Goal: Information Seeking & Learning: Learn about a topic

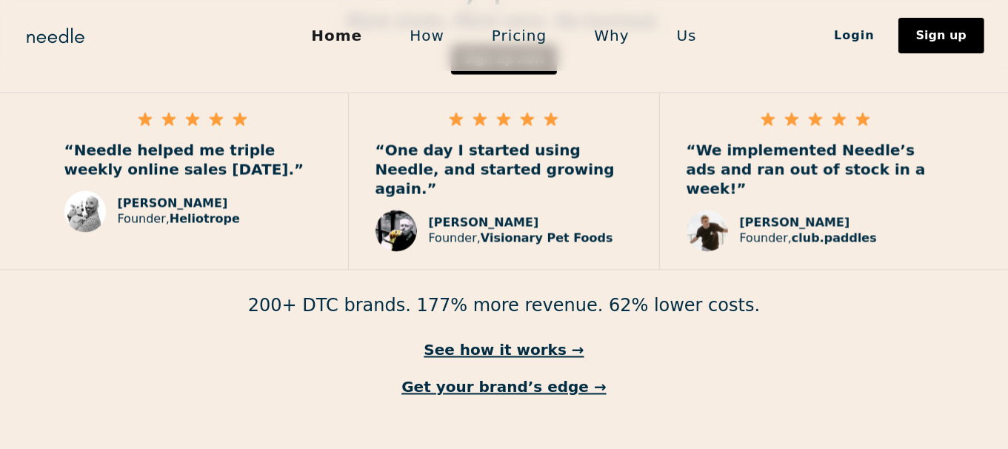
scroll to position [2268, 0]
click at [509, 341] on link "See how it works →" at bounding box center [504, 350] width 1008 height 19
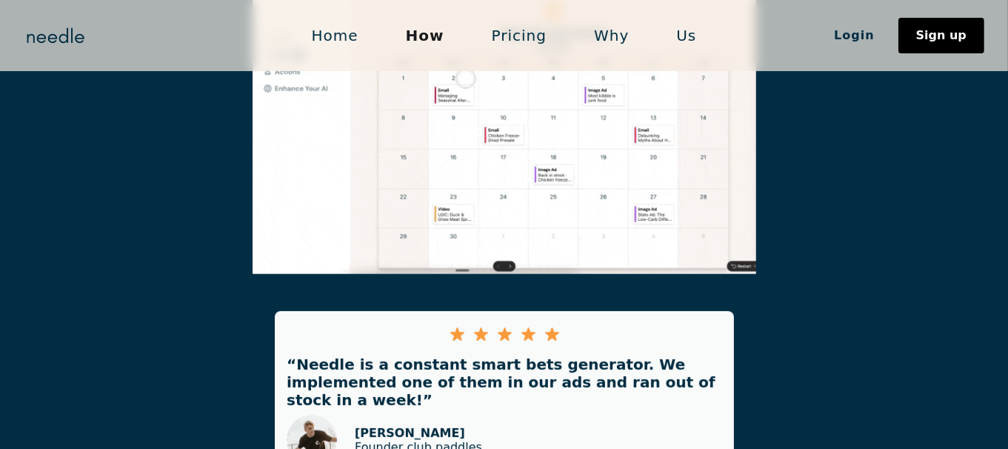
scroll to position [1554, 0]
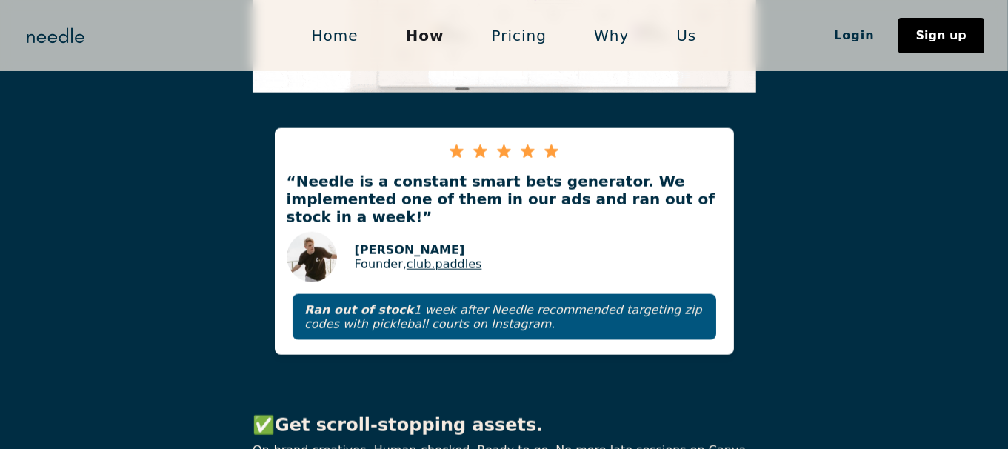
click at [506, 40] on link "Pricing" at bounding box center [519, 35] width 102 height 31
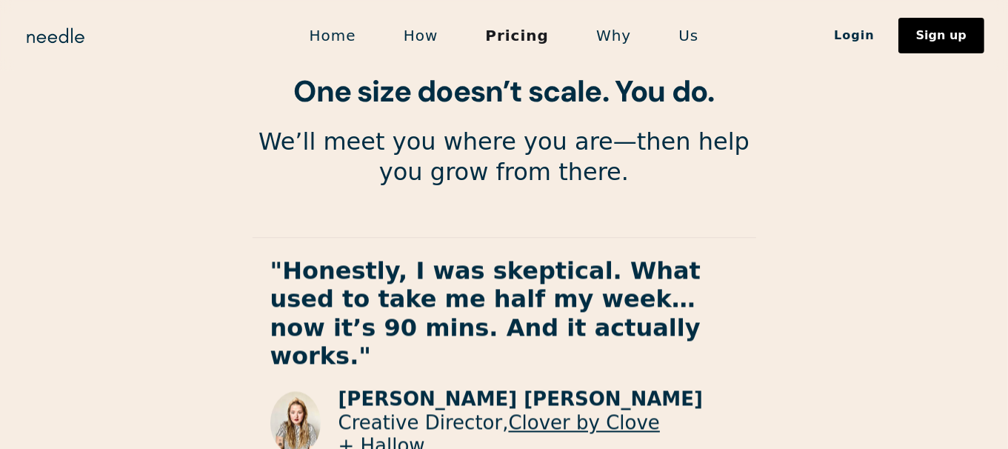
scroll to position [2739, 0]
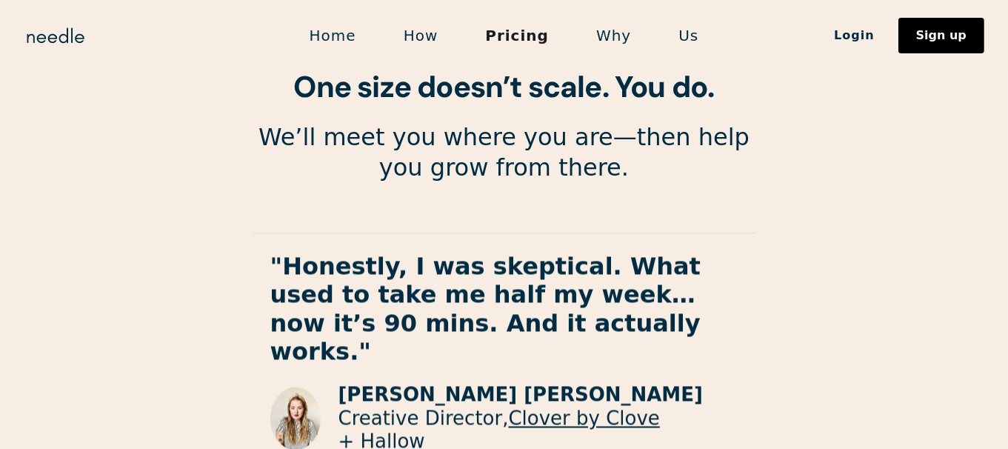
click at [609, 38] on link "Why" at bounding box center [613, 35] width 82 height 31
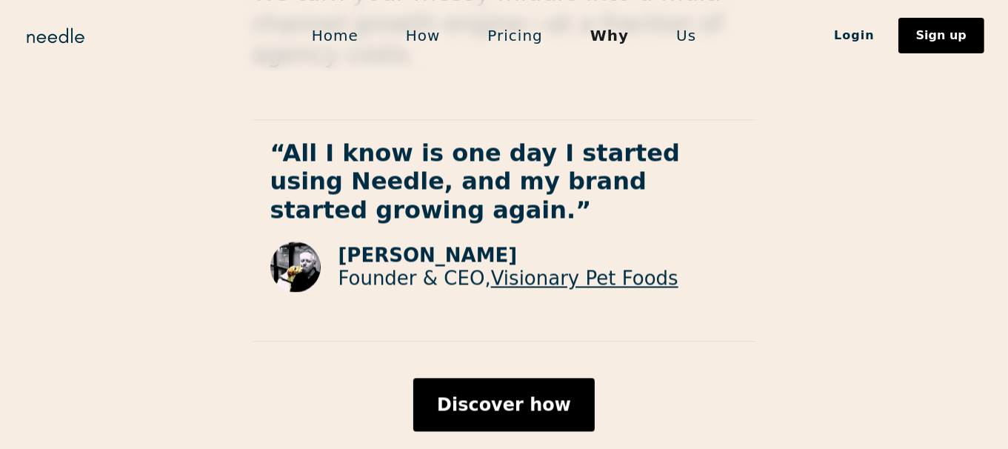
scroll to position [2483, 0]
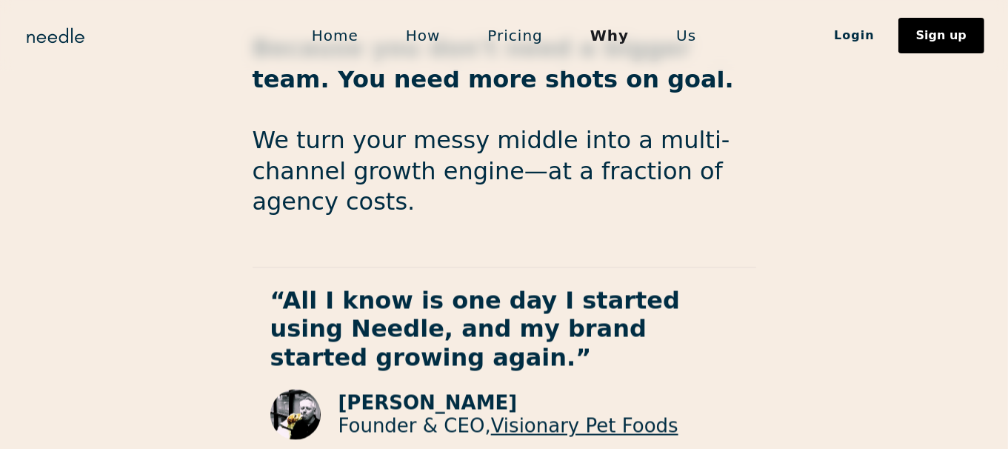
click at [684, 36] on link "Us" at bounding box center [685, 35] width 67 height 31
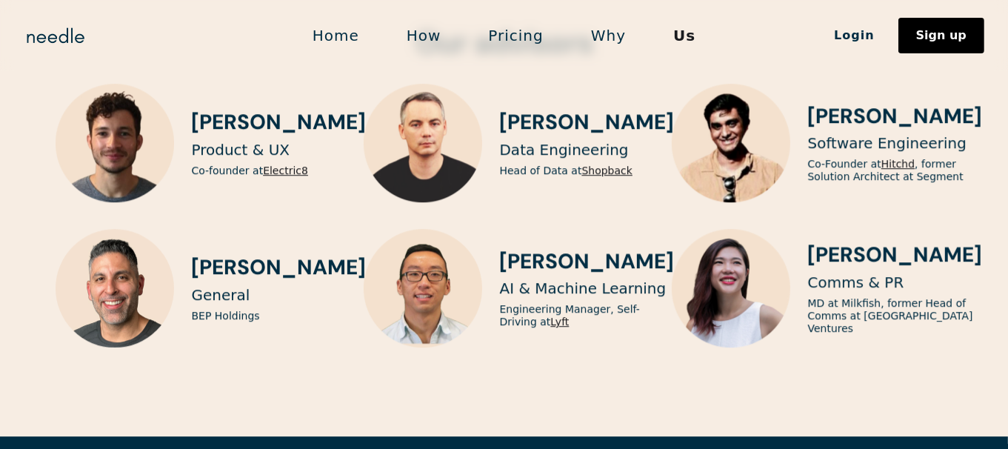
scroll to position [3849, 0]
